Goal: Task Accomplishment & Management: Use online tool/utility

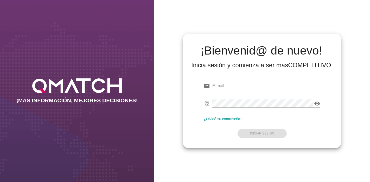
type input "[EMAIL_ADDRESS][PERSON_NAME][DOMAIN_NAME]"
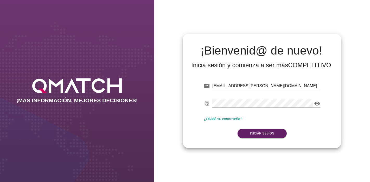
click at [244, 135] on form "email [EMAIL_ADDRESS][PERSON_NAME][DOMAIN_NAME] Correo no válido fingerprint vi…" at bounding box center [262, 109] width 117 height 61
click at [244, 135] on button "Iniciar Sesión" at bounding box center [262, 133] width 49 height 9
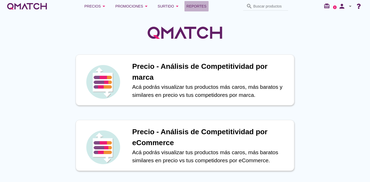
click at [194, 5] on span "Reportes" at bounding box center [197, 6] width 20 height 6
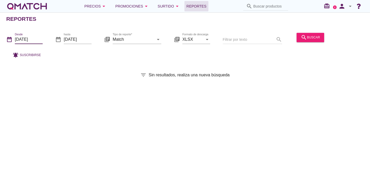
click at [33, 42] on input "[DATE]" at bounding box center [29, 39] width 28 height 8
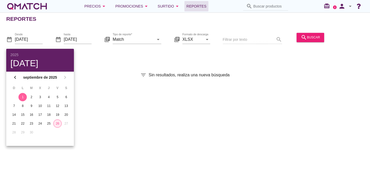
click at [59, 122] on div "26" at bounding box center [58, 123] width 8 height 5
type input "[DATE]"
click at [142, 125] on div "Reportes date_range Desde [DATE] date_range hasta [DATE] library_books Tipo de …" at bounding box center [185, 97] width 370 height 170
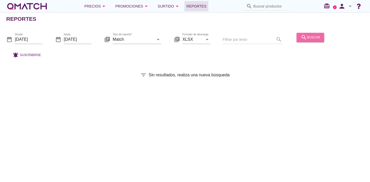
click at [313, 36] on div "search buscar" at bounding box center [310, 37] width 19 height 6
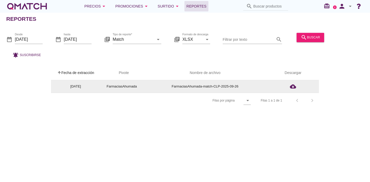
click at [292, 82] on td "cloud_download" at bounding box center [293, 86] width 52 height 12
click at [292, 84] on icon "cloud_download" at bounding box center [293, 87] width 6 height 6
